Goal: Task Accomplishment & Management: Use online tool/utility

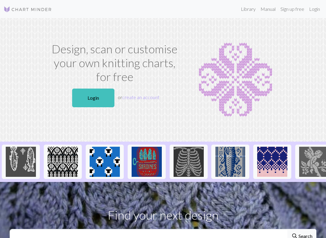
click at [105, 95] on link "Login" at bounding box center [93, 98] width 42 height 19
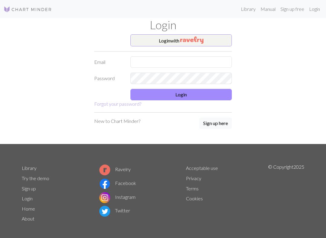
click at [178, 45] on button "Login with" at bounding box center [180, 40] width 101 height 12
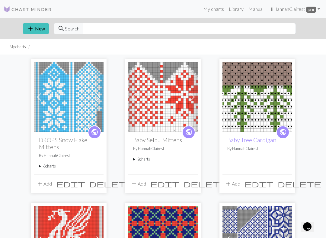
click at [57, 162] on div "public DROPS Snow Flake Mittens By HannahClairest 6 charts Adult Small: Left Ha…" at bounding box center [68, 153] width 69 height 42
click at [46, 169] on summary "6 charts" at bounding box center [69, 166] width 60 height 6
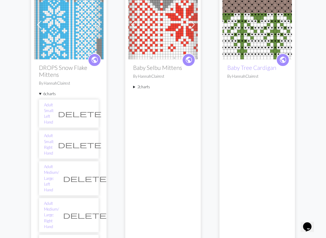
scroll to position [74, 0]
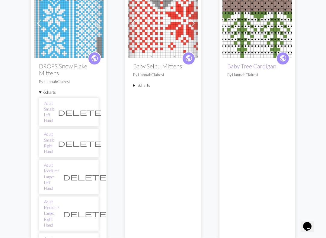
click at [59, 163] on link "Adult Medium/ Large: Left Hand" at bounding box center [51, 177] width 15 height 29
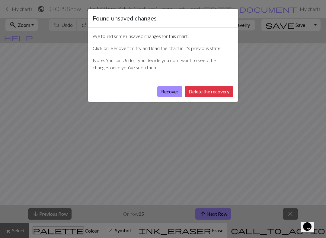
click at [167, 95] on button "Recover" at bounding box center [169, 91] width 25 height 11
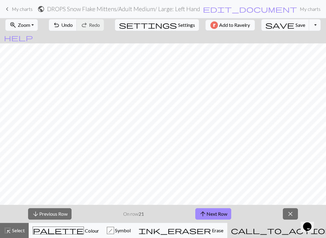
click at [200, 218] on span "arrow_upward" at bounding box center [202, 214] width 7 height 8
click at [203, 212] on span "arrow_upward" at bounding box center [202, 214] width 7 height 8
click at [218, 211] on button "arrow_upward Next Row" at bounding box center [213, 213] width 36 height 11
click at [215, 217] on button "arrow_upward Next Row" at bounding box center [213, 213] width 36 height 11
click at [216, 214] on button "arrow_upward Next Row" at bounding box center [213, 213] width 36 height 11
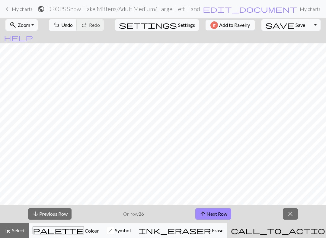
click at [222, 209] on button "arrow_upward Next Row" at bounding box center [213, 213] width 36 height 11
click at [218, 213] on button "arrow_upward Next Row" at bounding box center [213, 213] width 36 height 11
click at [51, 213] on button "arrow_downward Previous Row" at bounding box center [49, 213] width 43 height 11
click at [52, 215] on button "arrow_downward Previous Row" at bounding box center [49, 213] width 43 height 11
click at [223, 215] on button "arrow_upward Next Row" at bounding box center [213, 213] width 36 height 11
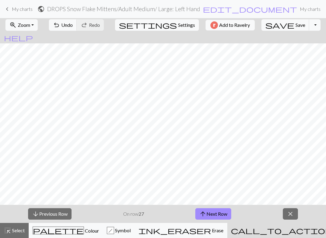
click at [223, 213] on button "arrow_upward Next Row" at bounding box center [213, 213] width 36 height 11
click at [216, 216] on button "arrow_upward Next Row" at bounding box center [213, 213] width 36 height 11
click at [214, 215] on button "arrow_upward Next Row" at bounding box center [213, 213] width 36 height 11
click at [210, 217] on button "arrow_upward Next Row" at bounding box center [213, 213] width 36 height 11
click at [219, 213] on button "arrow_upward Next Row" at bounding box center [213, 213] width 36 height 11
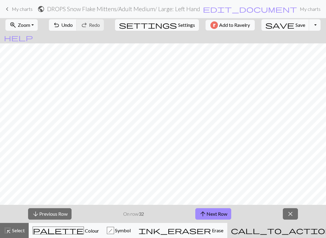
click at [231, 210] on button "arrow_upward Next Row" at bounding box center [213, 213] width 36 height 11
click at [215, 218] on button "arrow_upward Next Row" at bounding box center [213, 213] width 36 height 11
click at [210, 212] on button "arrow_upward Next Row" at bounding box center [213, 213] width 36 height 11
click at [220, 215] on button "arrow_upward Next Row" at bounding box center [213, 213] width 36 height 11
click at [208, 213] on button "arrow_upward Next Row" at bounding box center [213, 213] width 36 height 11
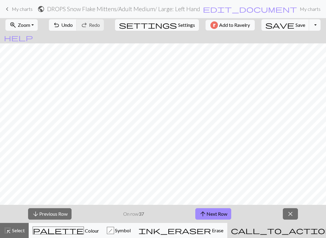
click at [295, 23] on span "Save" at bounding box center [300, 25] width 10 height 6
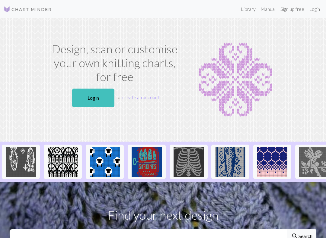
click at [94, 92] on link "Login" at bounding box center [93, 98] width 42 height 19
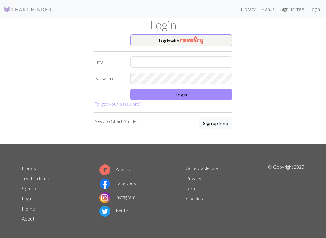
click at [210, 37] on button "Login with" at bounding box center [180, 40] width 101 height 12
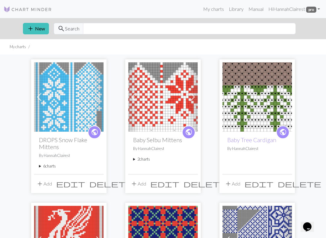
click at [46, 169] on summary "6 charts" at bounding box center [69, 166] width 60 height 6
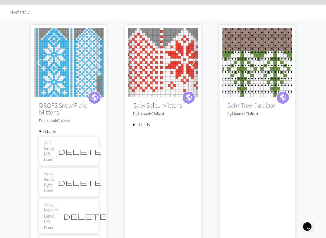
scroll to position [36, 0]
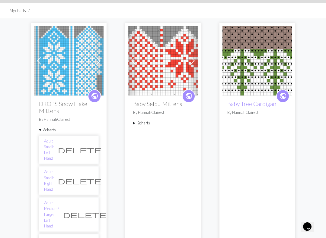
click at [59, 200] on link "Adult Medium/ Large: Left Hand" at bounding box center [51, 214] width 15 height 29
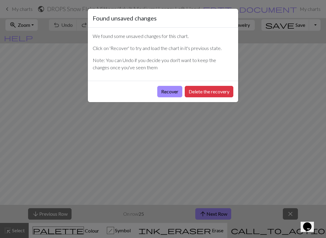
click at [167, 94] on button "Recover" at bounding box center [169, 91] width 25 height 11
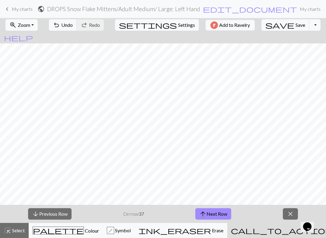
click at [270, 26] on span "save" at bounding box center [279, 25] width 29 height 8
